Goal: Navigation & Orientation: Find specific page/section

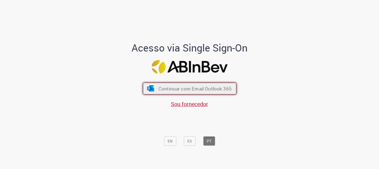
click at [175, 88] on span "Continuar com Email Outlook 365" at bounding box center [194, 88] width 73 height 6
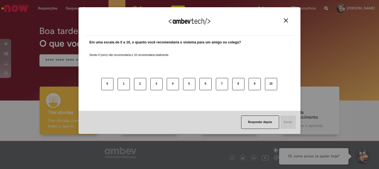
click at [285, 19] on img "Close" at bounding box center [286, 20] width 4 height 4
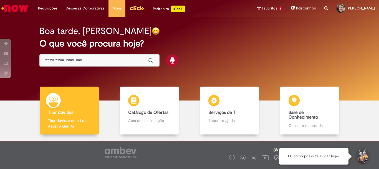
click at [139, 11] on img "Menu Cabeçalho" at bounding box center [137, 8] width 15 height 8
click at [137, 9] on img "Menu Cabeçalho" at bounding box center [137, 8] width 15 height 8
